Goal: Submit feedback/report problem: Submit feedback/report problem

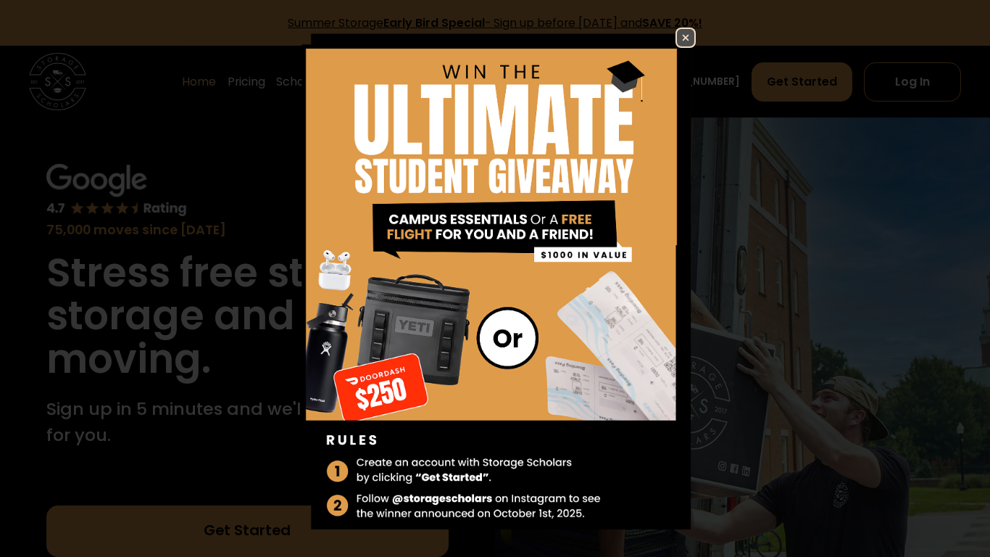
click at [687, 36] on img at bounding box center [685, 37] width 17 height 17
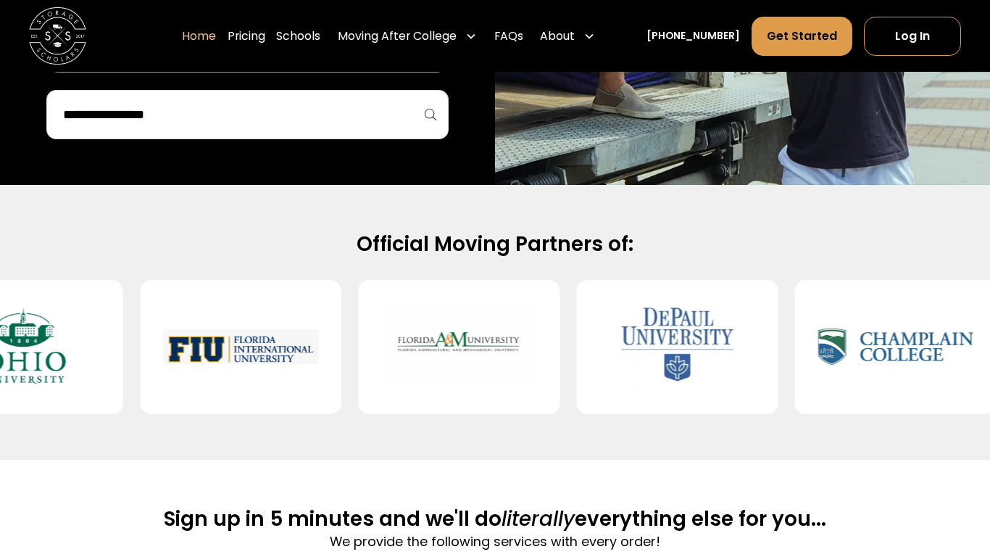
scroll to position [485, 0]
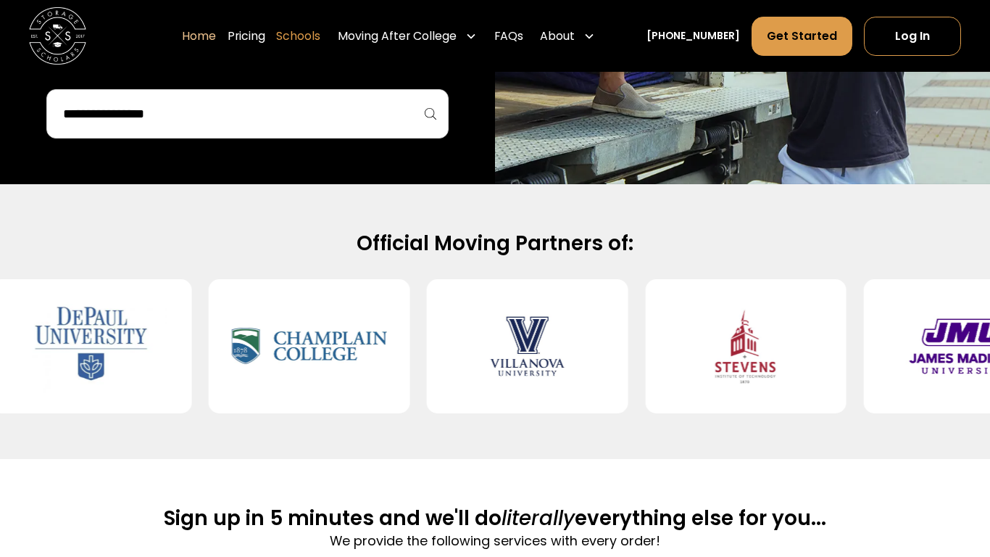
click at [315, 36] on link "Schools" at bounding box center [298, 36] width 44 height 40
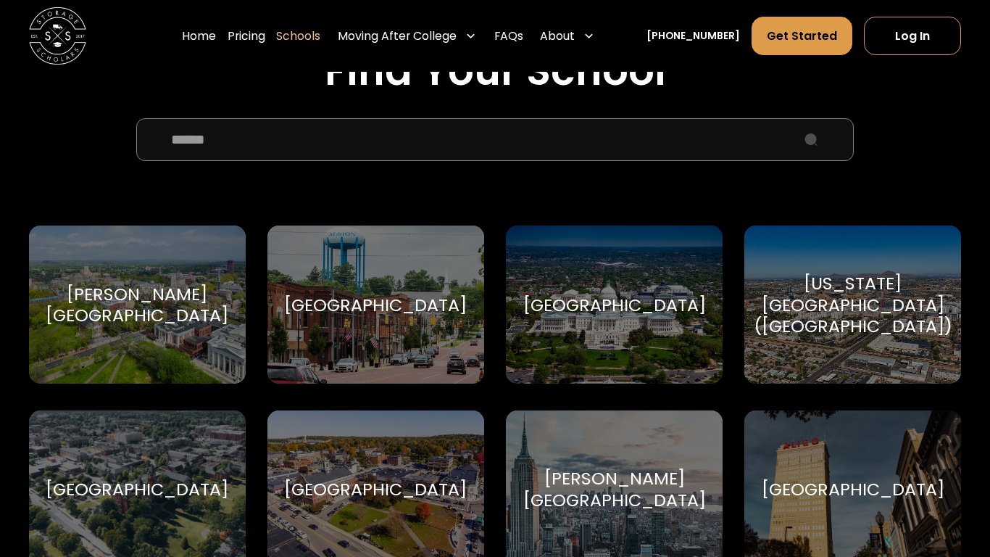
click at [377, 150] on input "School Select Form" at bounding box center [495, 139] width 718 height 43
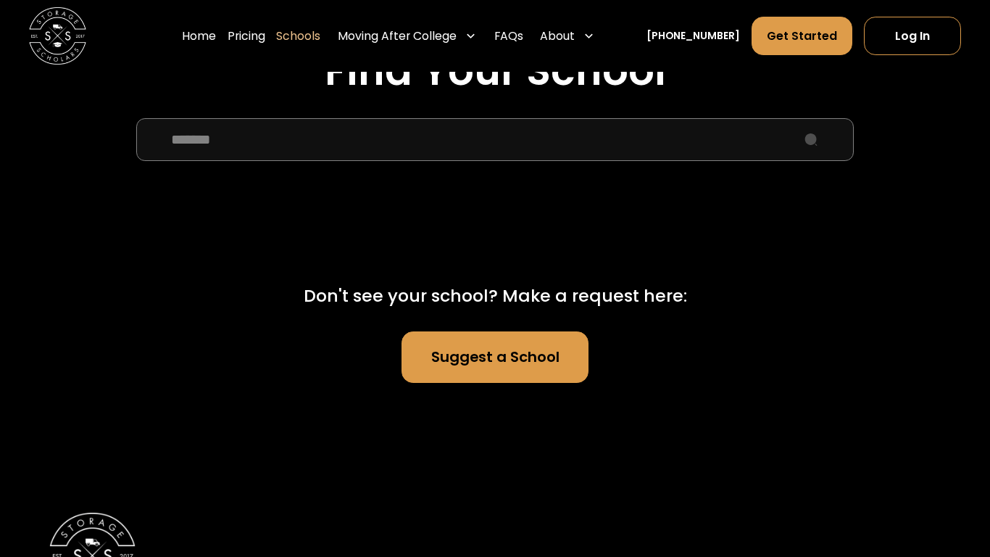
type input "*******"
click at [480, 368] on link "Suggest a School" at bounding box center [495, 356] width 187 height 51
